Goal: Task Accomplishment & Management: Complete application form

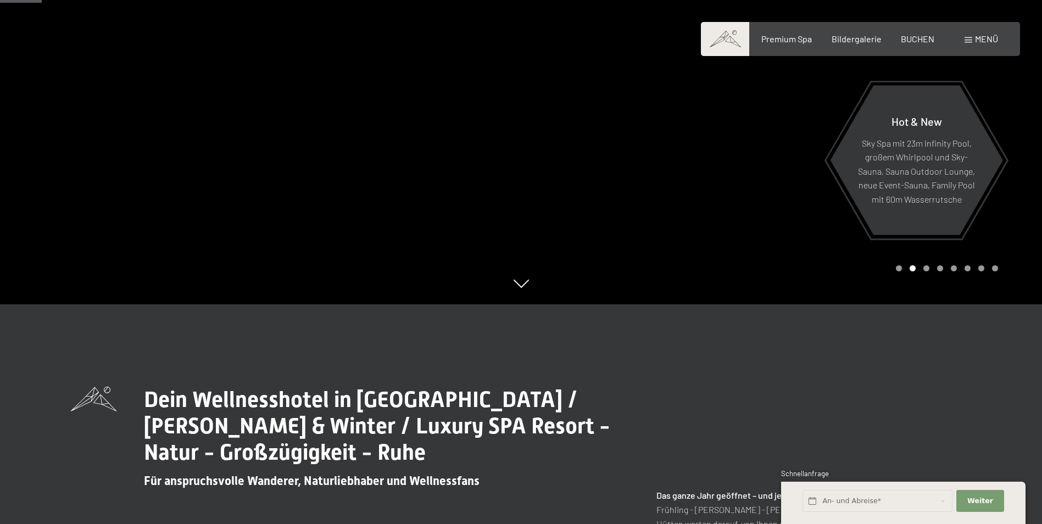
scroll to position [275, 0]
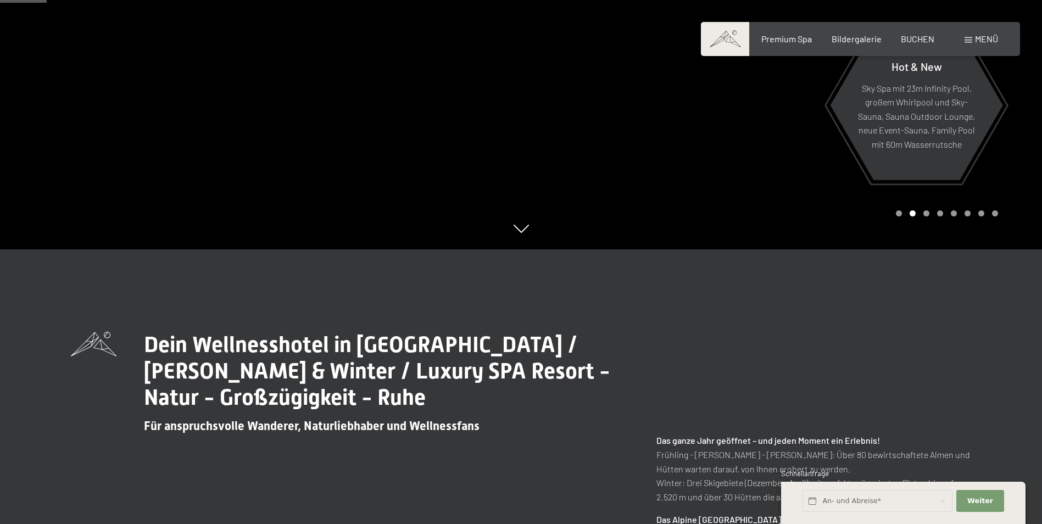
click at [1015, 514] on div "An- und Abreise* Weiter Adressfelder ausblenden 2 Erwachsene 2 Erwachsene Älter…" at bounding box center [903, 503] width 244 height 42
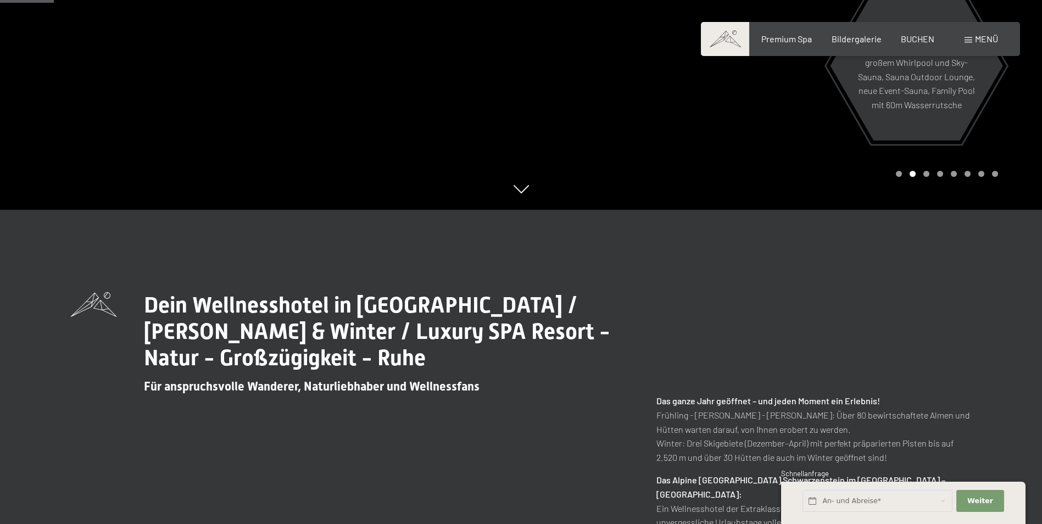
scroll to position [318, 0]
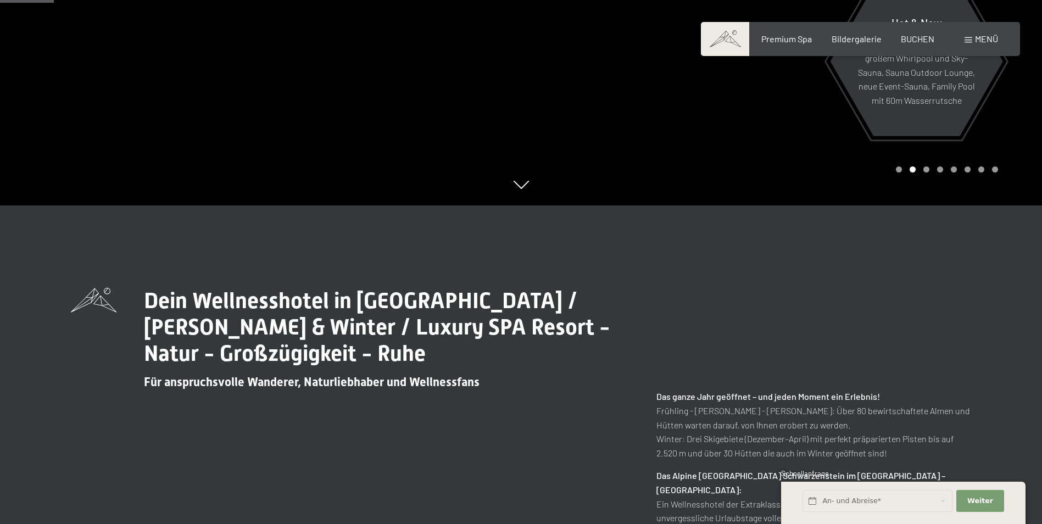
click at [865, 516] on div "An- und Abreise*" at bounding box center [878, 501] width 154 height 30
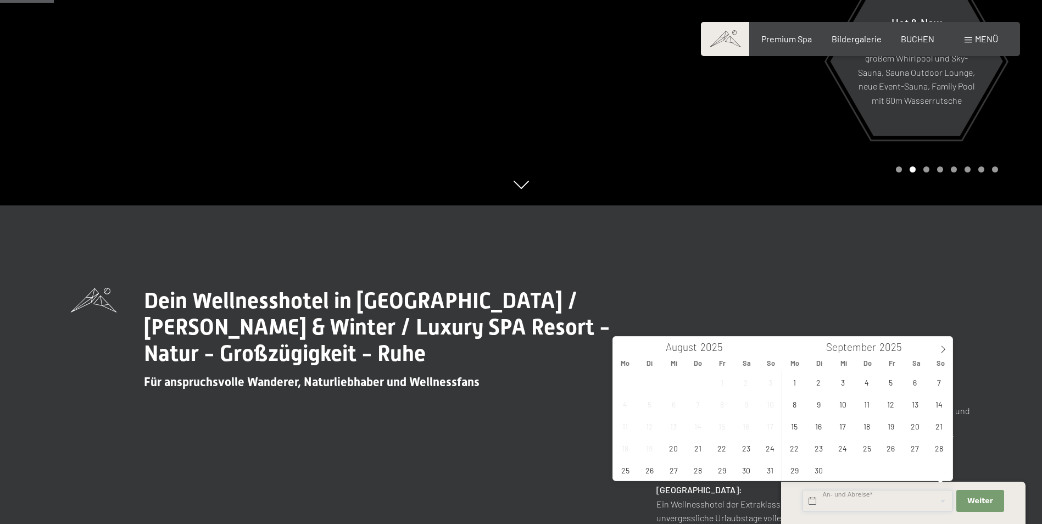
click at [942, 501] on input "text" at bounding box center [877, 501] width 150 height 23
click at [866, 383] on span "4" at bounding box center [866, 381] width 21 height 21
click at [791, 402] on span "8" at bounding box center [793, 403] width 21 height 21
type input "[DATE] - [DATE]"
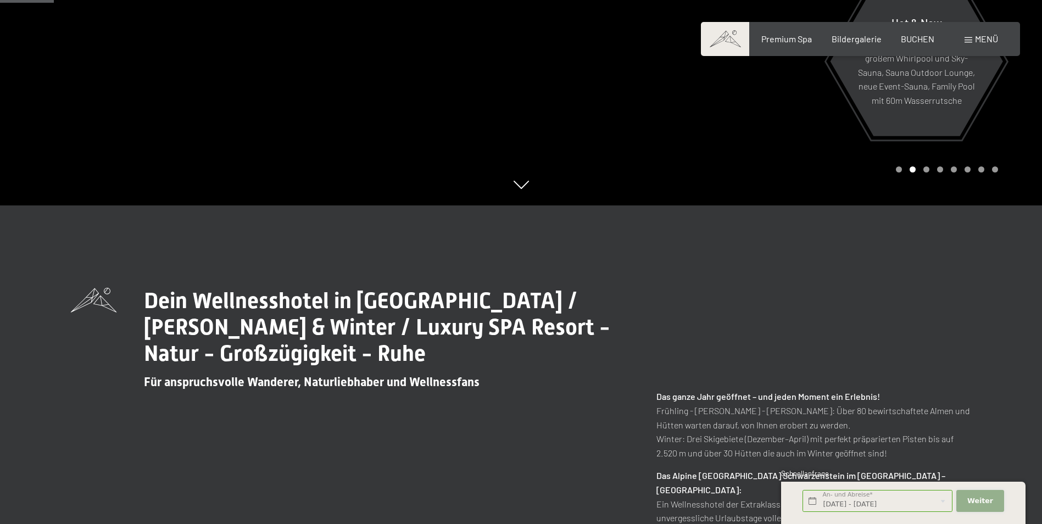
click at [982, 499] on span "Weiter" at bounding box center [980, 501] width 26 height 10
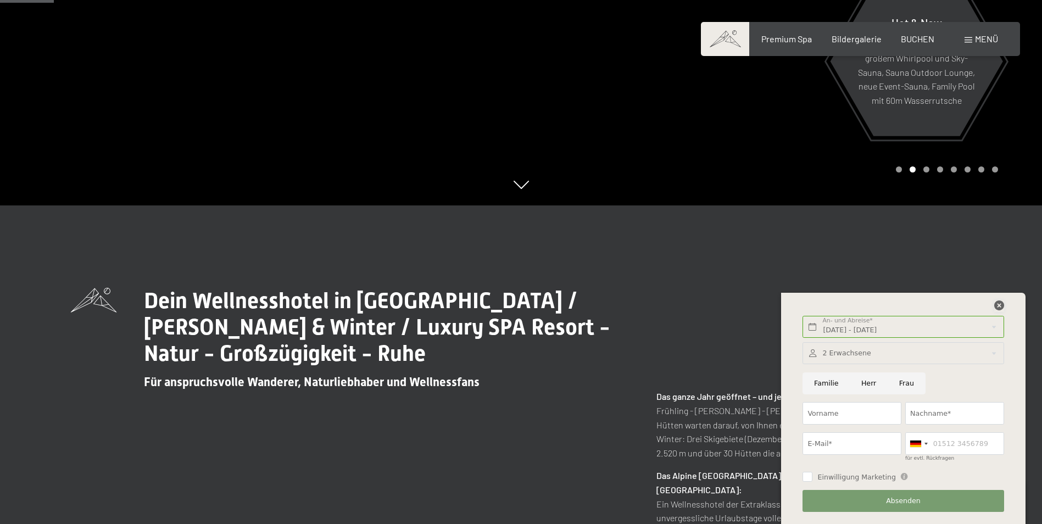
click at [997, 303] on icon at bounding box center [999, 305] width 10 height 10
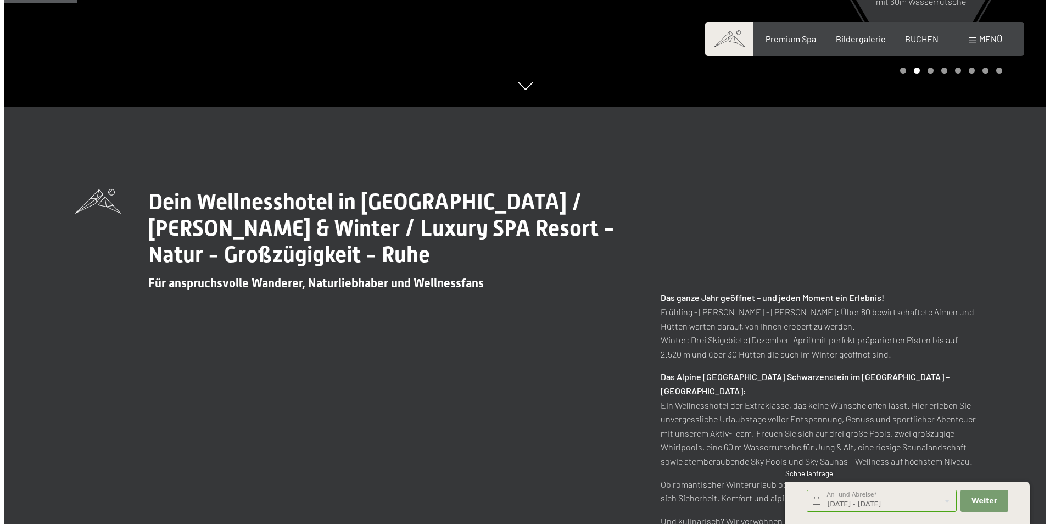
scroll to position [428, 0]
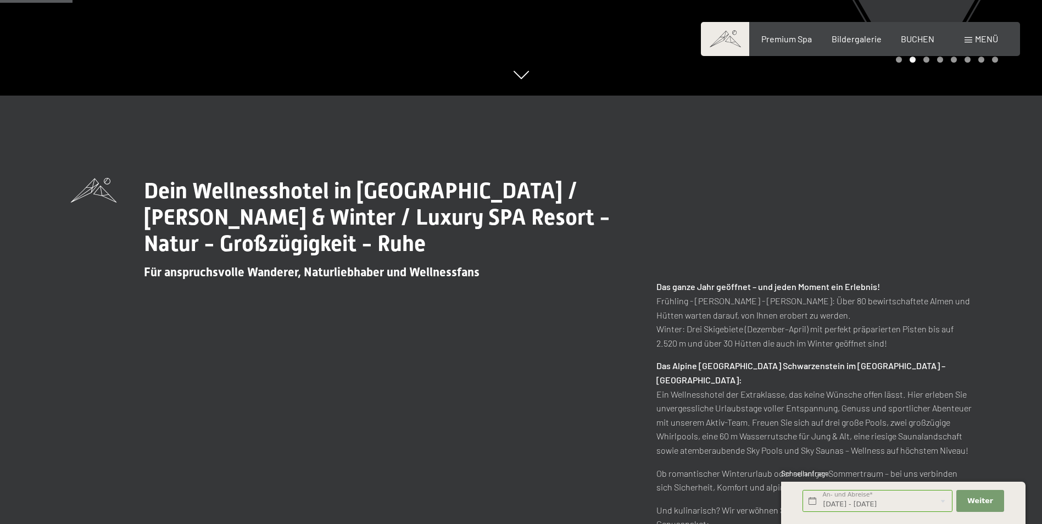
click at [982, 35] on span "Menü" at bounding box center [986, 38] width 23 height 10
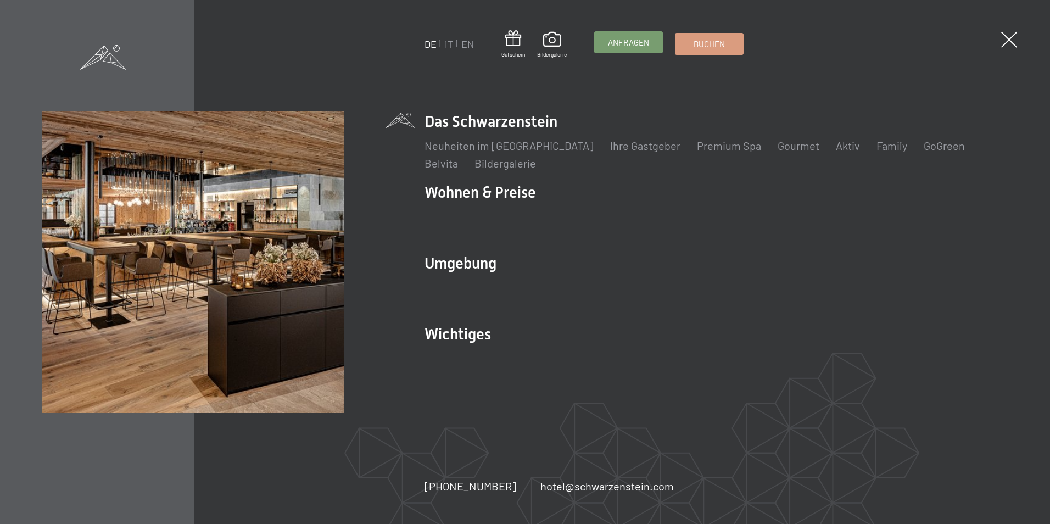
click at [620, 45] on span "Anfragen" at bounding box center [628, 43] width 41 height 12
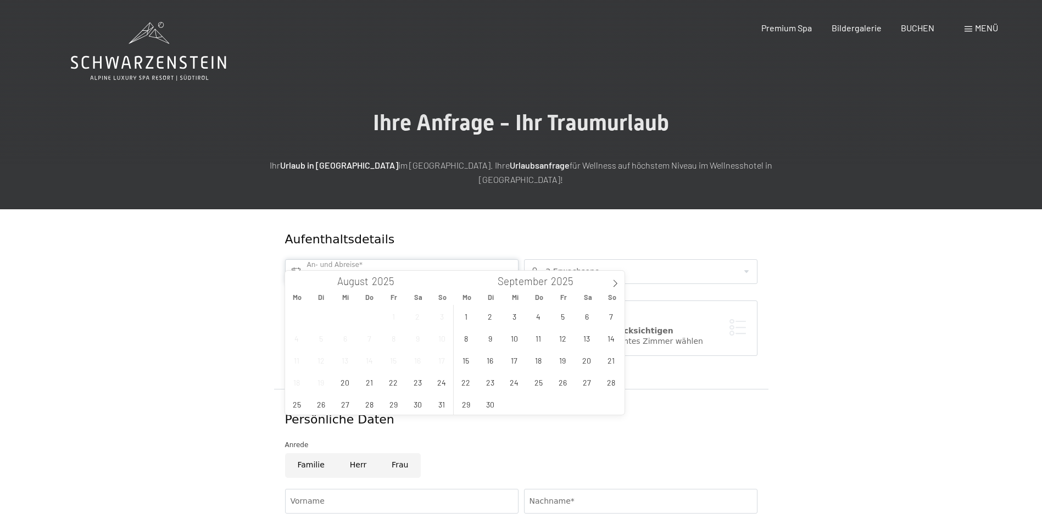
click at [484, 259] on input "text" at bounding box center [401, 271] width 233 height 25
click at [534, 316] on span "4" at bounding box center [538, 315] width 21 height 21
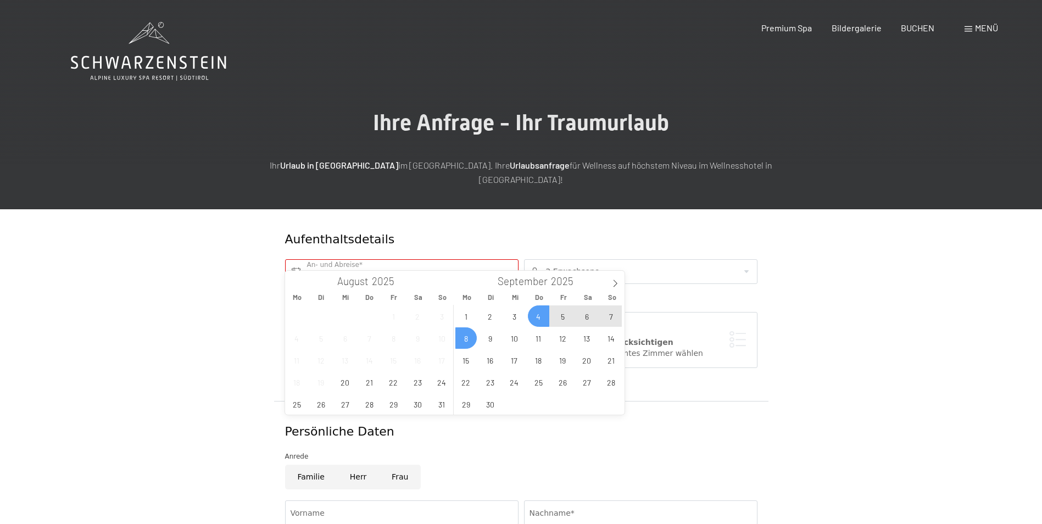
click at [461, 338] on span "8" at bounding box center [465, 337] width 21 height 21
type input "[DATE] - [DATE]"
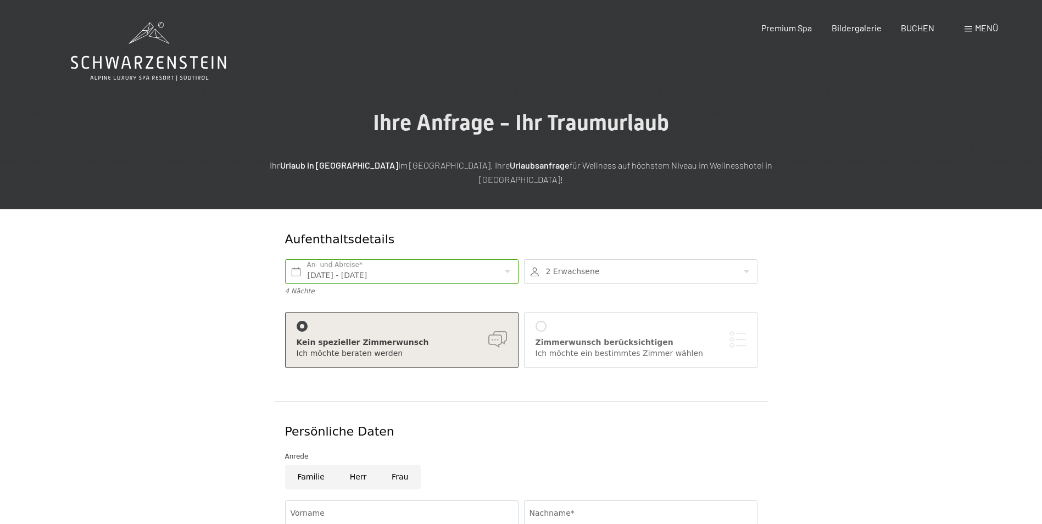
click at [745, 259] on div at bounding box center [640, 271] width 233 height 25
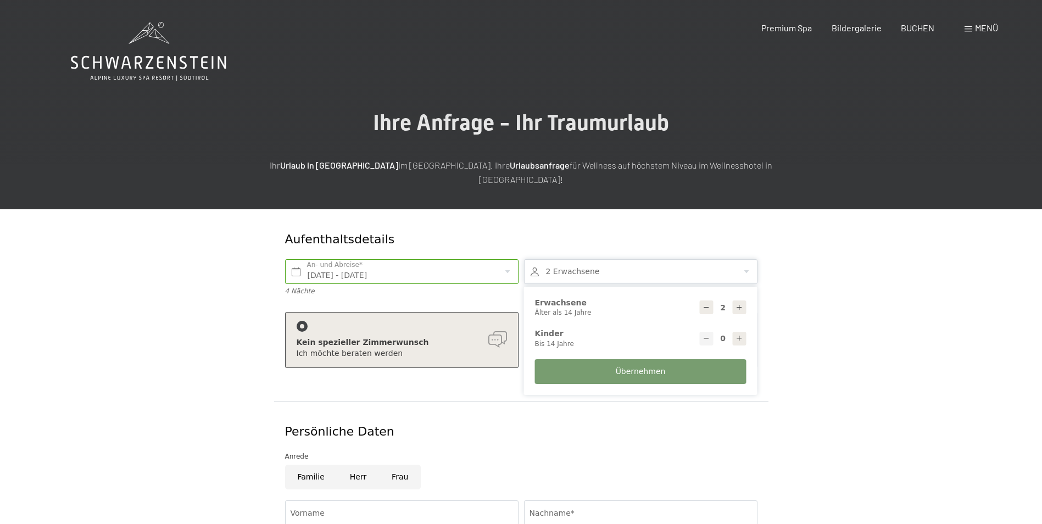
click at [732, 332] on div at bounding box center [739, 339] width 14 height 14
type input "1"
select select
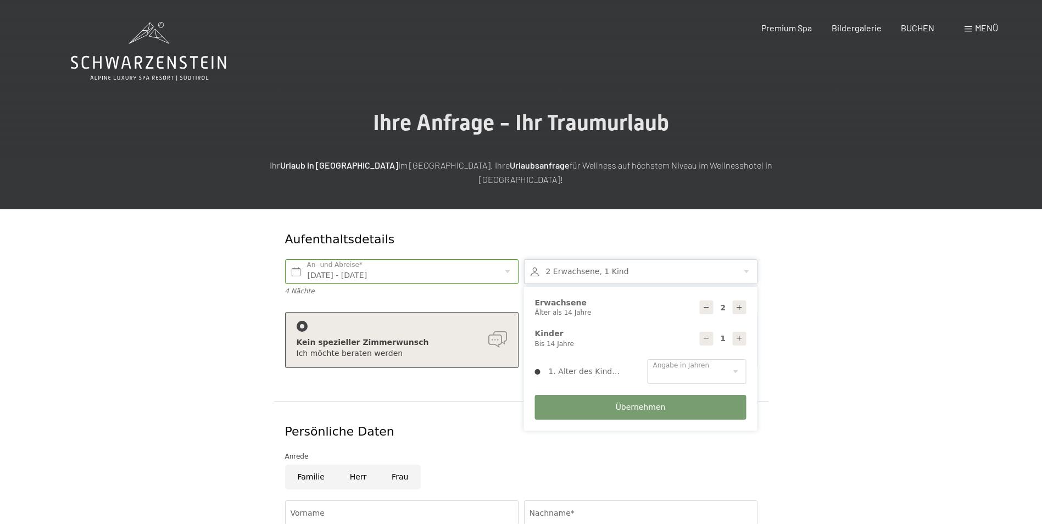
click at [736, 334] on icon at bounding box center [739, 338] width 8 height 8
type input "2"
select select
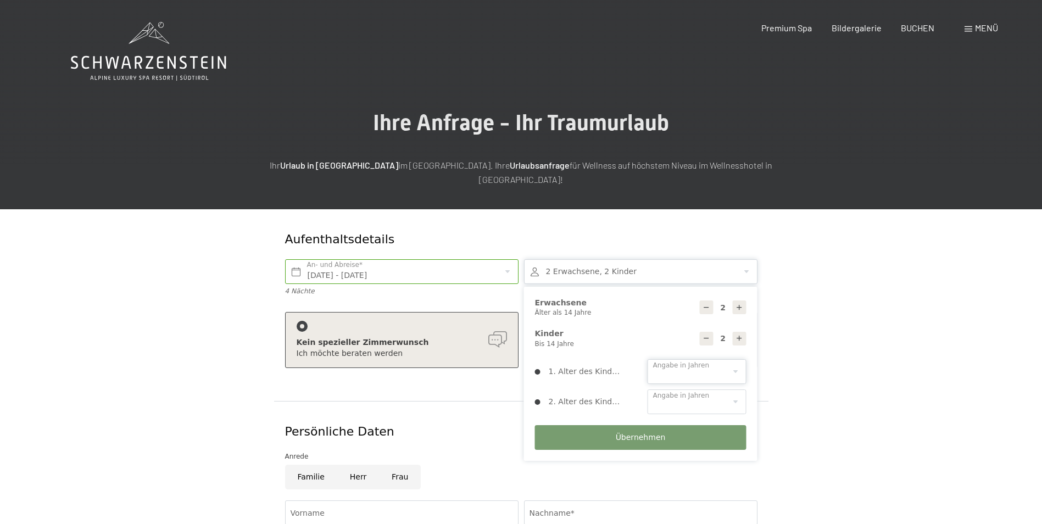
click at [737, 361] on select "0 1 2 3 4 5 6 7 8 9 10 11 12 13 14" at bounding box center [696, 371] width 99 height 25
select select "14"
click at [647, 359] on select "0 1 2 3 4 5 6 7 8 9 10 11 12 13 14" at bounding box center [696, 371] width 99 height 25
click at [738, 389] on select "0 1 2 3 4 5 6 7 8 9 10 11 12 13 14" at bounding box center [696, 401] width 99 height 25
click at [623, 389] on div "1. Alter des Kindes 0 1 2 3 4 5 6 7 8 9 10 11 12 13 14 Angabe in Jahren" at bounding box center [640, 401] width 211 height 25
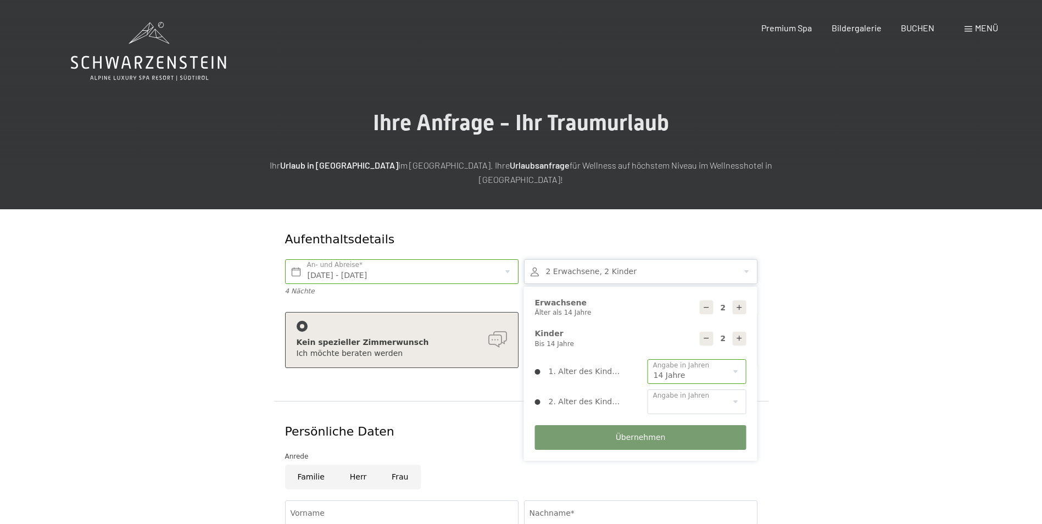
click at [709, 334] on icon at bounding box center [706, 338] width 8 height 8
type input "1"
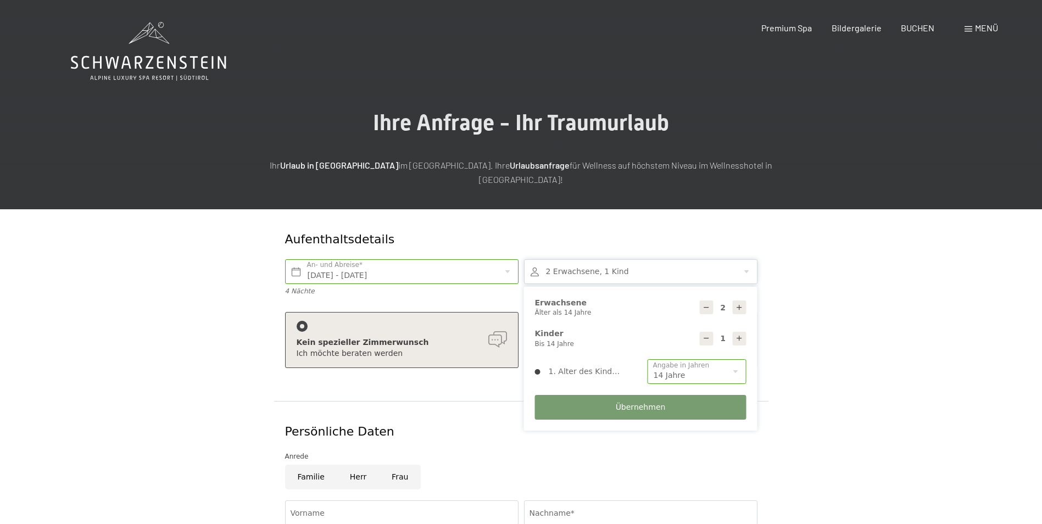
click at [738, 304] on icon at bounding box center [739, 308] width 8 height 8
type input "3"
click at [603, 395] on button "Übernehmen" at bounding box center [640, 407] width 211 height 25
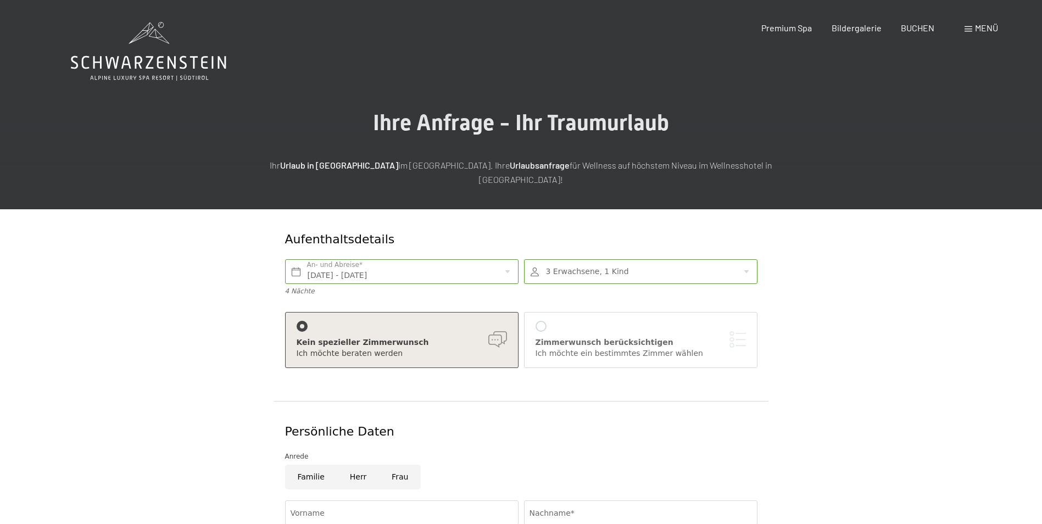
click at [538, 321] on div at bounding box center [540, 326] width 11 height 11
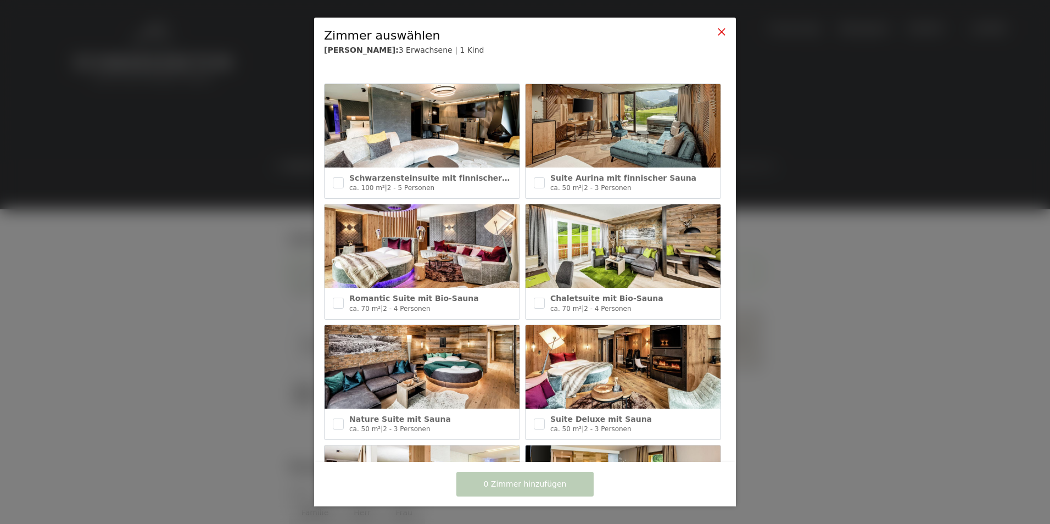
click at [721, 32] on icon at bounding box center [721, 31] width 9 height 9
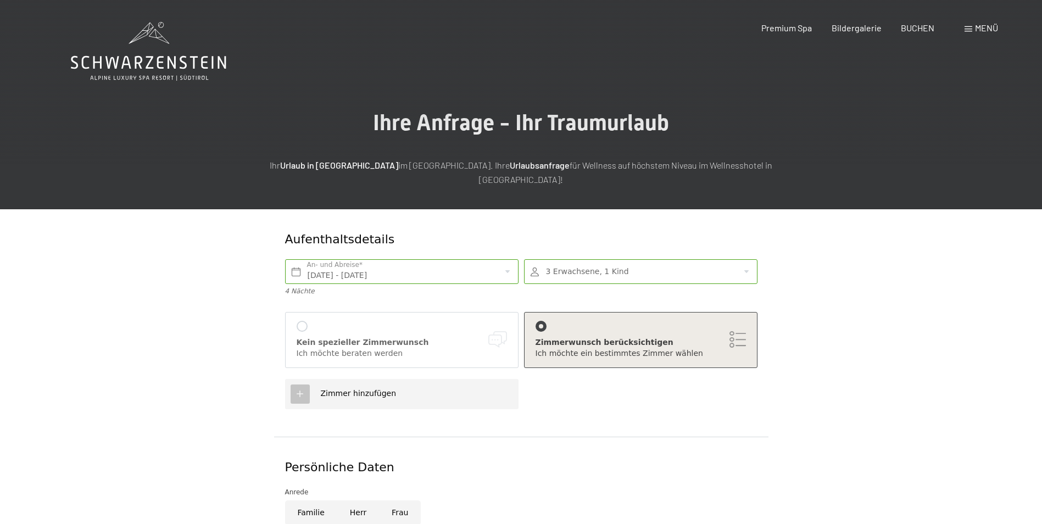
click at [303, 321] on div at bounding box center [301, 326] width 11 height 11
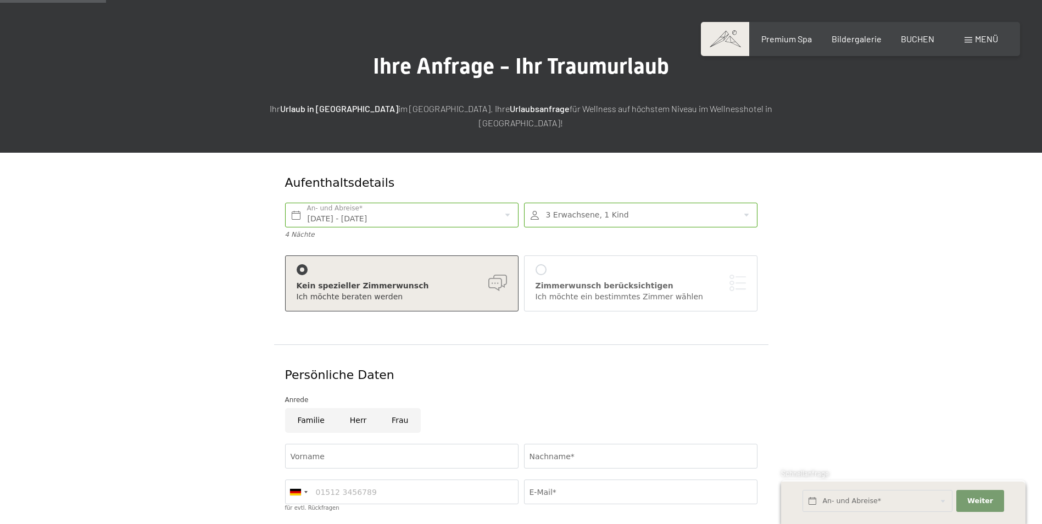
scroll to position [110, 0]
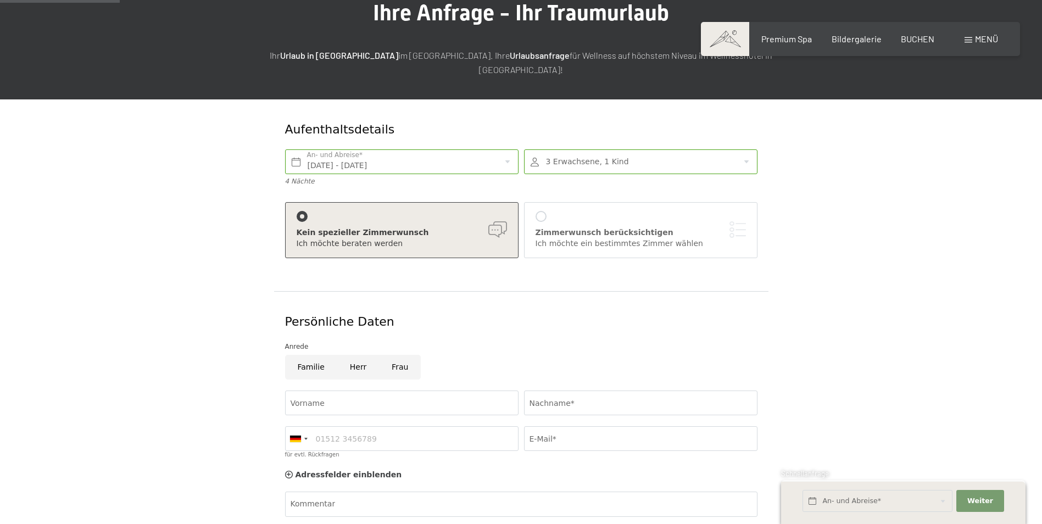
click at [316, 355] on input "Familie" at bounding box center [311, 367] width 52 height 25
radio input "true"
click at [356, 390] on input "Vorname" at bounding box center [401, 402] width 233 height 25
type input "Sandra"
type input "Dümmler"
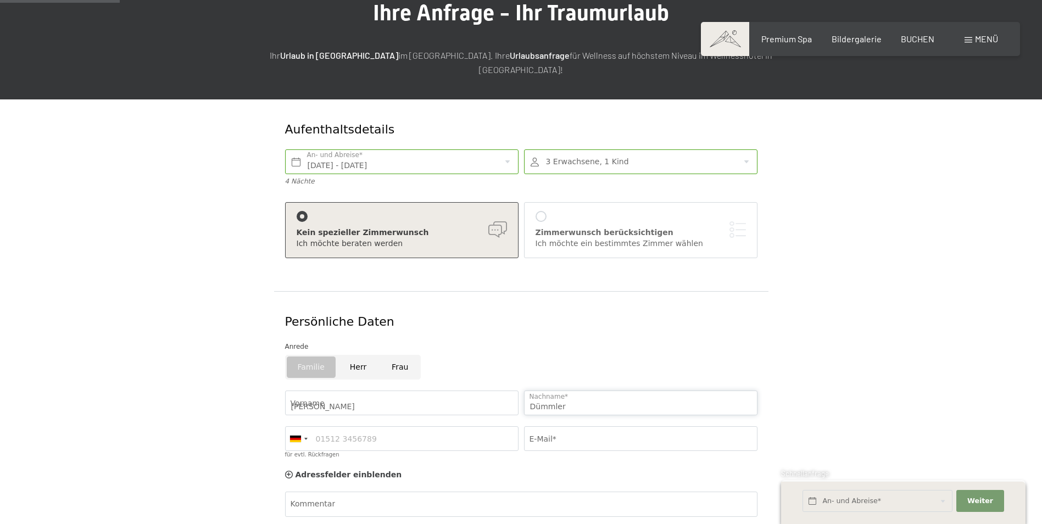
type input "091423286"
type input "st.duemmler@freenet.de"
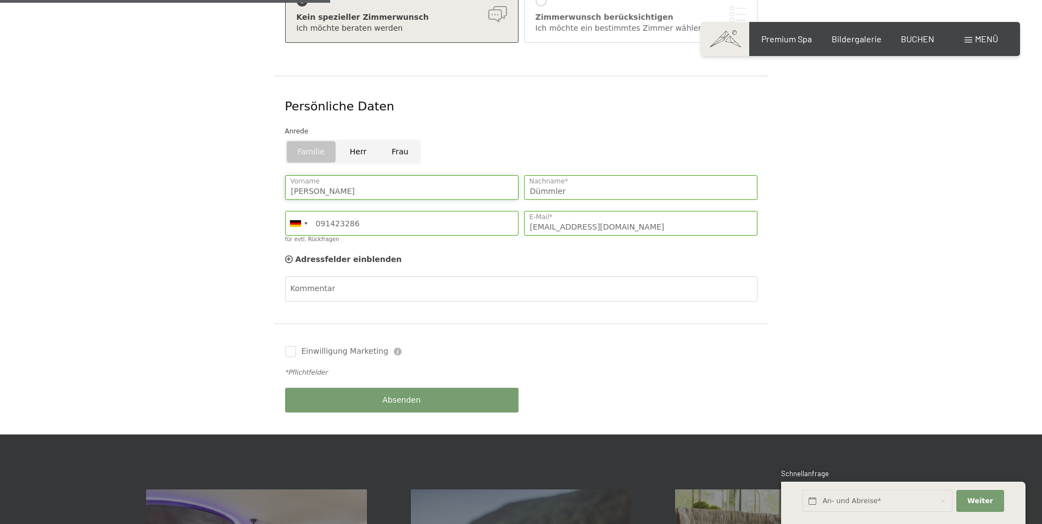
scroll to position [329, 0]
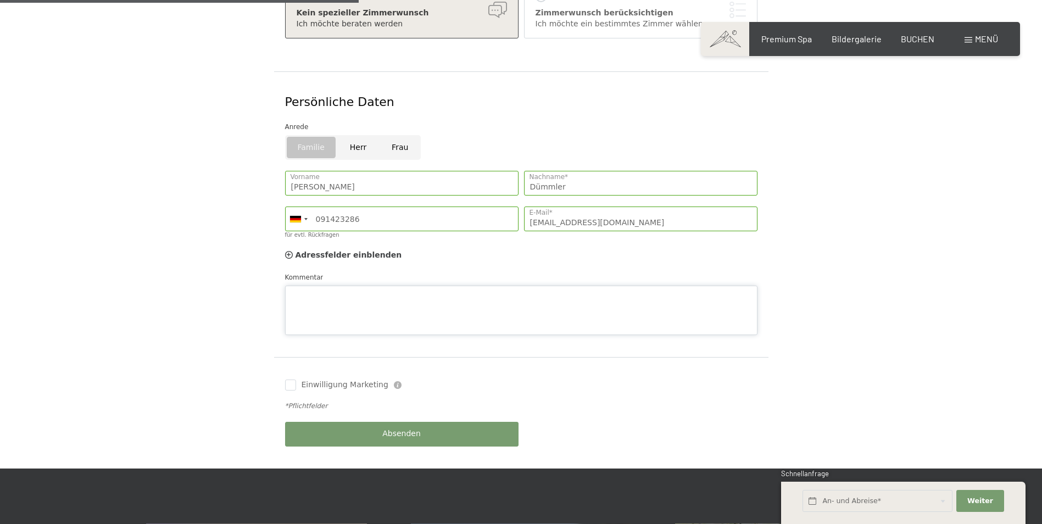
click at [372, 286] on textarea "Kommentar" at bounding box center [521, 310] width 472 height 49
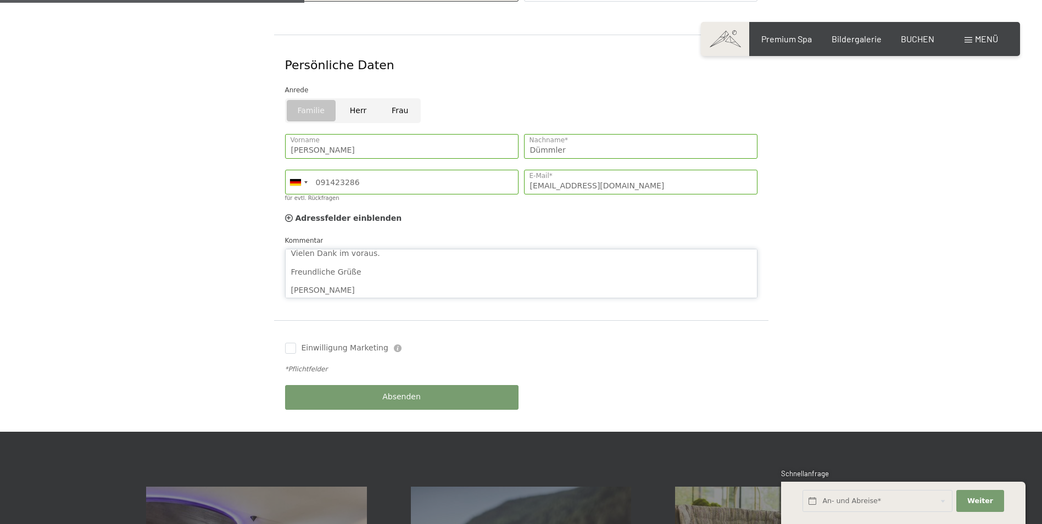
scroll to position [384, 0]
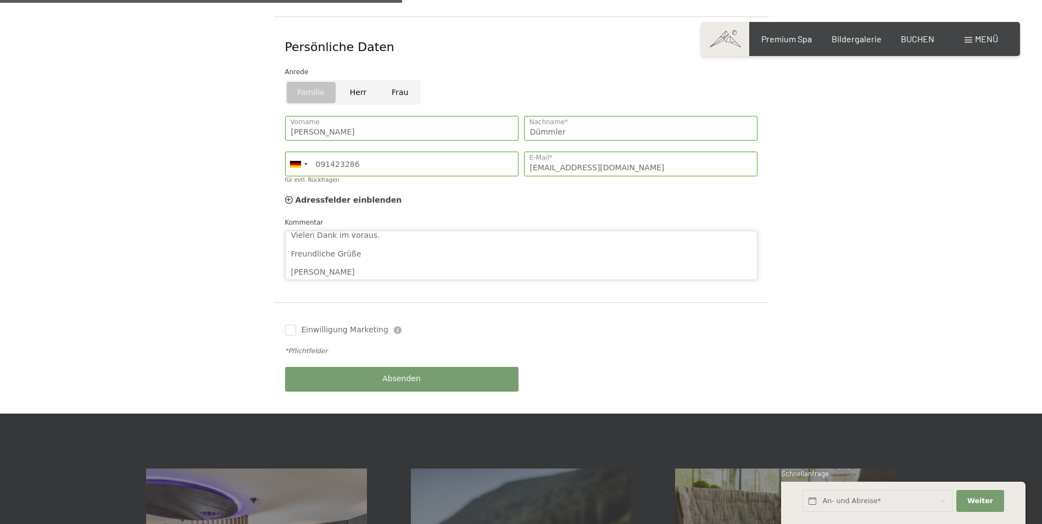
type textarea "Guten Tag, wir benötigen ein Zimmer mit zwei getrennten Schlafzimmern bzw. zwei…"
click at [393, 373] on span "Absenden" at bounding box center [401, 378] width 38 height 11
